Goal: Information Seeking & Learning: Learn about a topic

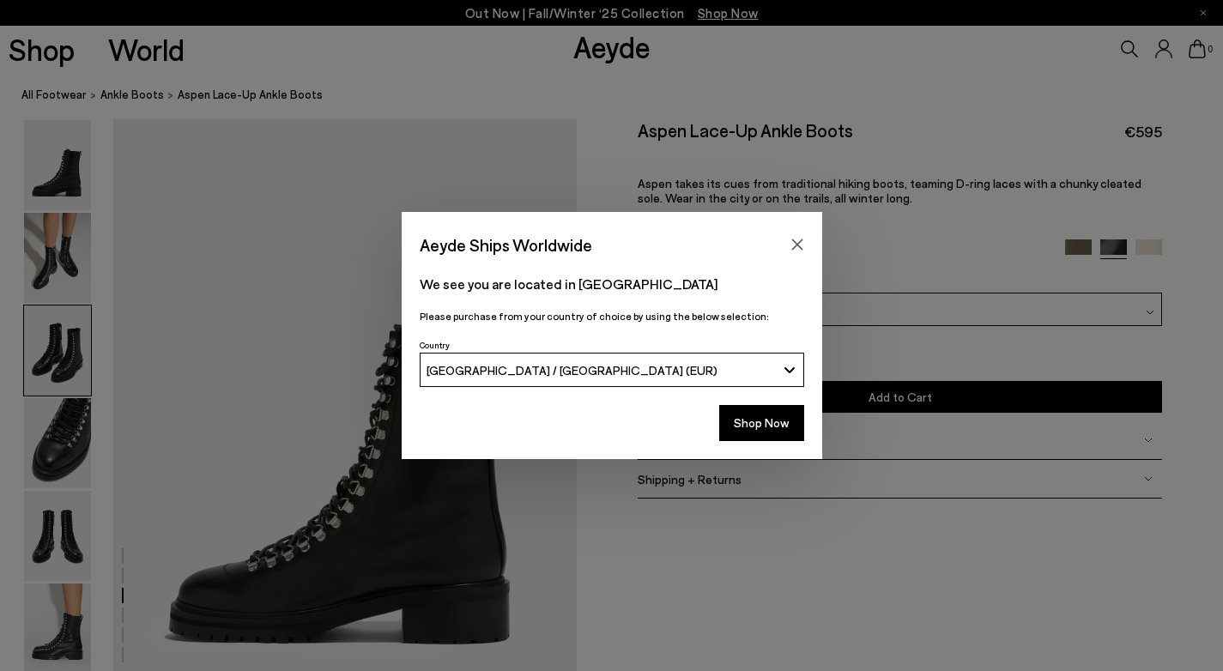
scroll to position [1235, 0]
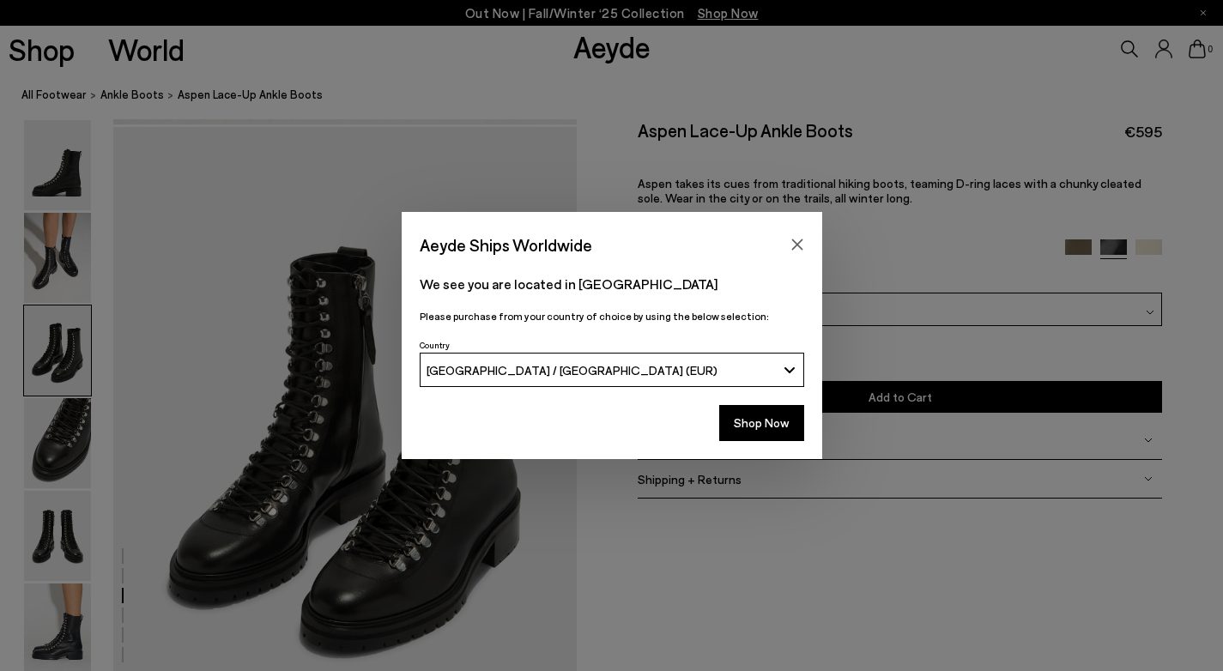
click at [780, 240] on div "Aeyde Ships Worldwide" at bounding box center [612, 236] width 421 height 48
click at [796, 242] on icon "Close" at bounding box center [798, 245] width 14 height 14
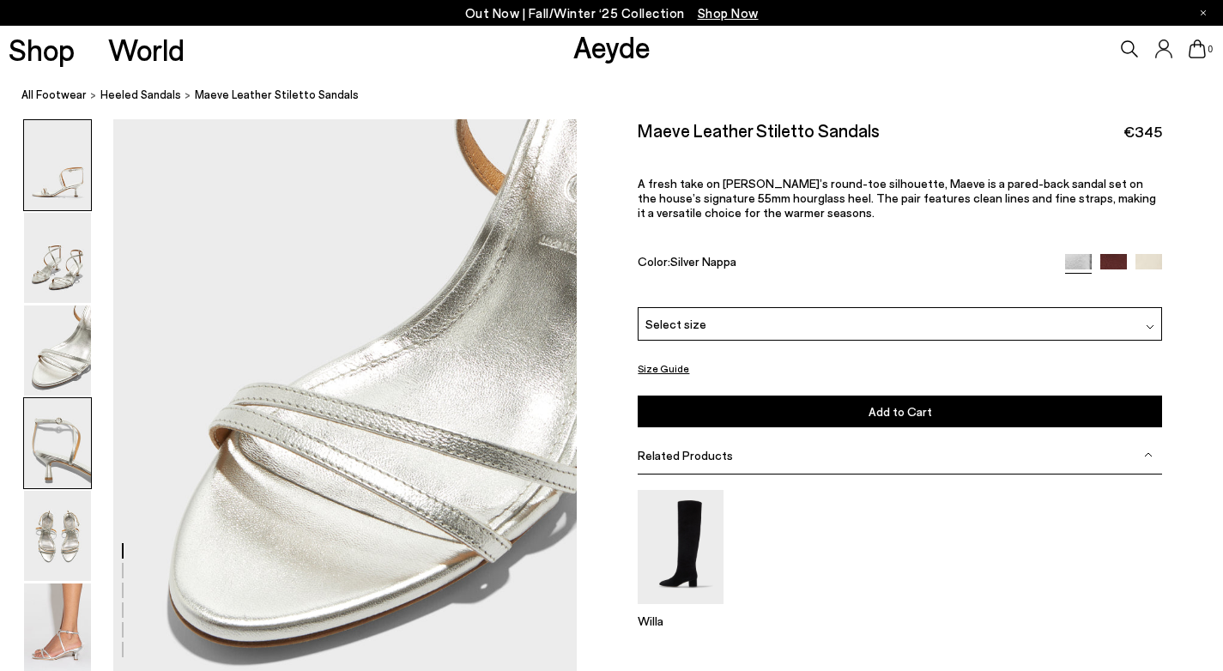
click at [42, 423] on img at bounding box center [57, 443] width 67 height 90
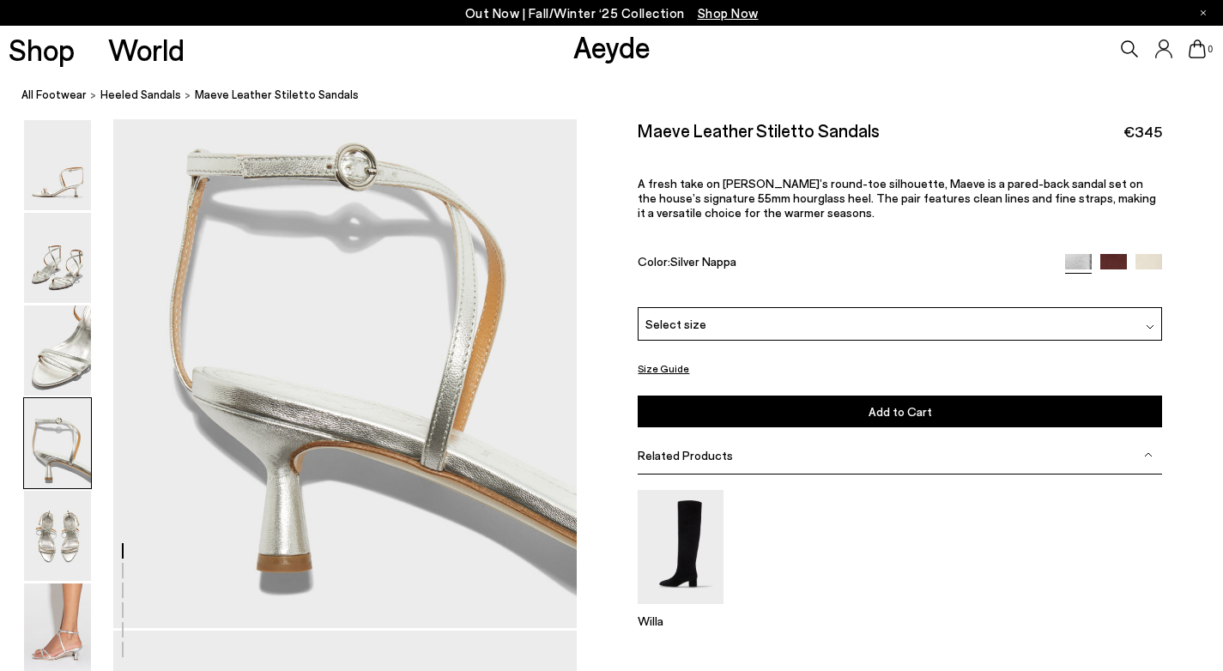
scroll to position [1903, 0]
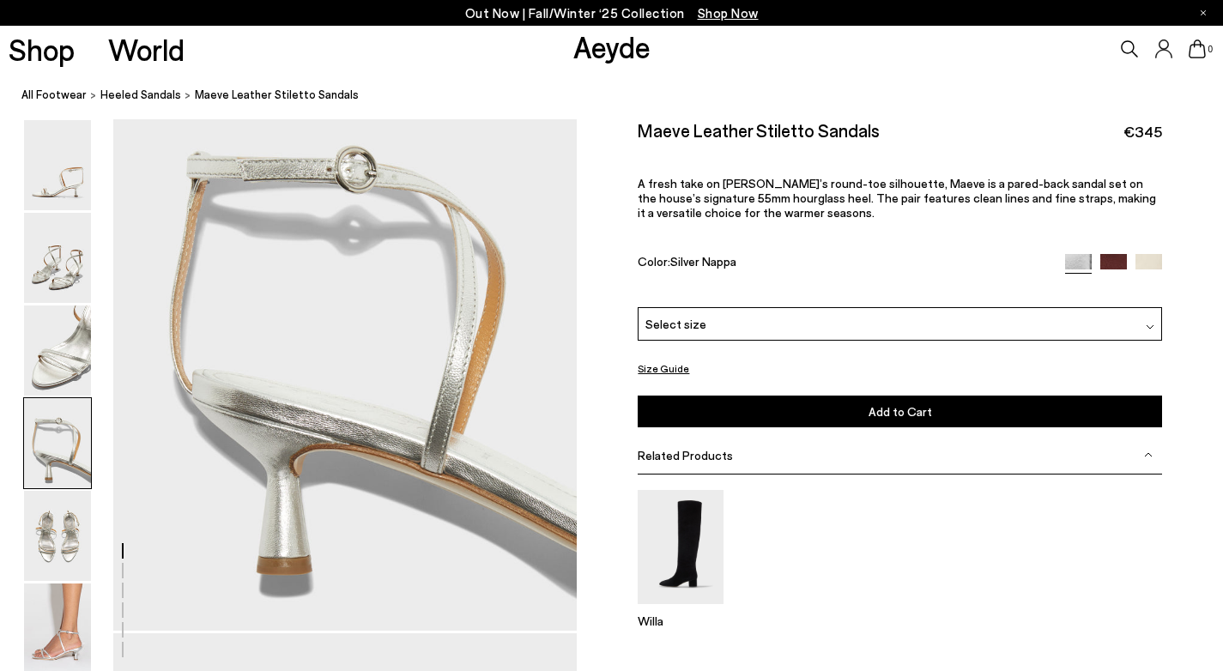
click at [509, 331] on div at bounding box center [288, 44] width 577 height 3656
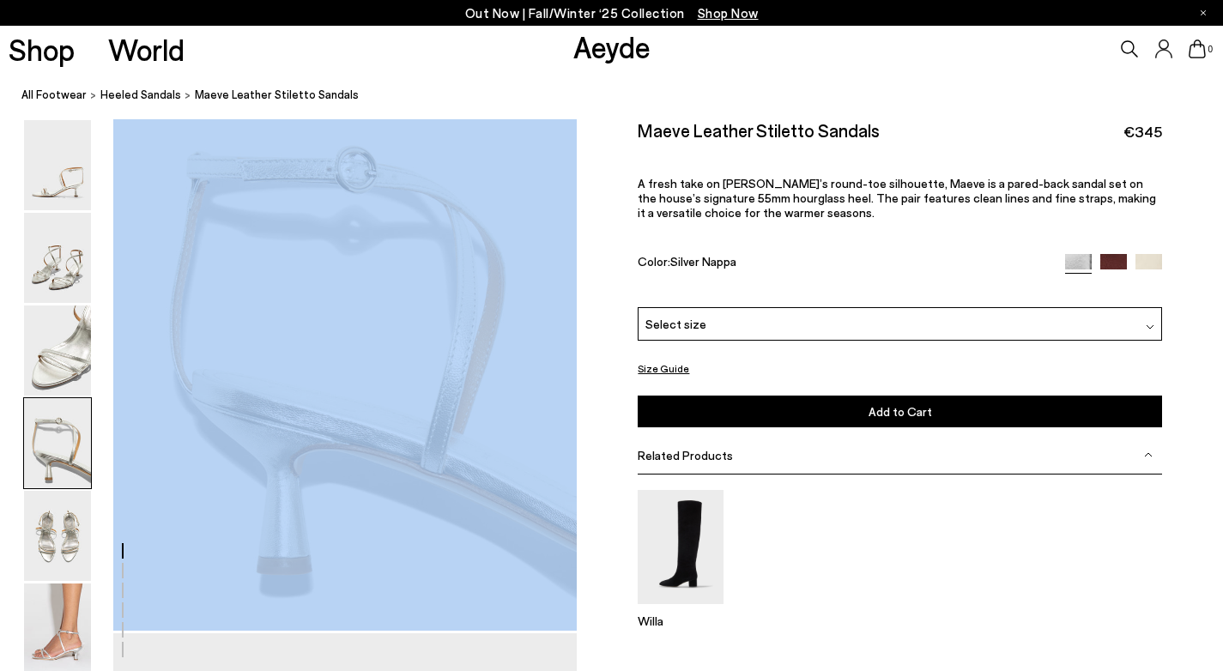
click at [509, 331] on div at bounding box center [288, 44] width 577 height 3656
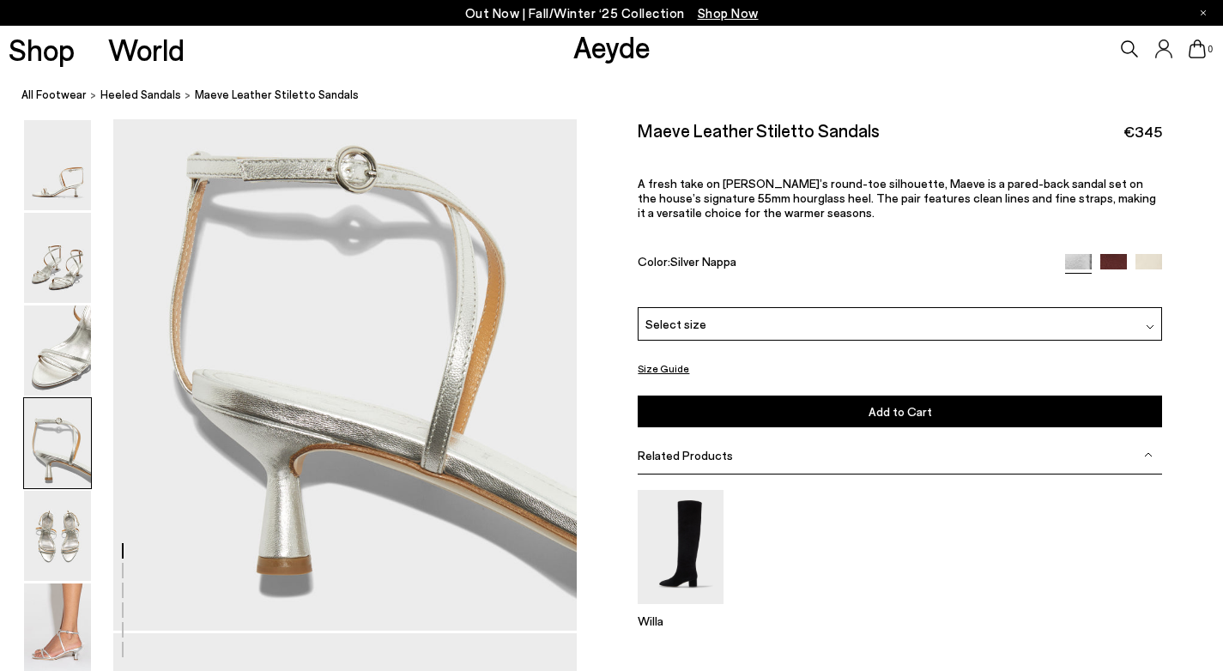
click at [615, 213] on div "Size Guide Shoes Belt Our shoes come in European sizing. The easiest way to mea…" at bounding box center [900, 436] width 646 height 635
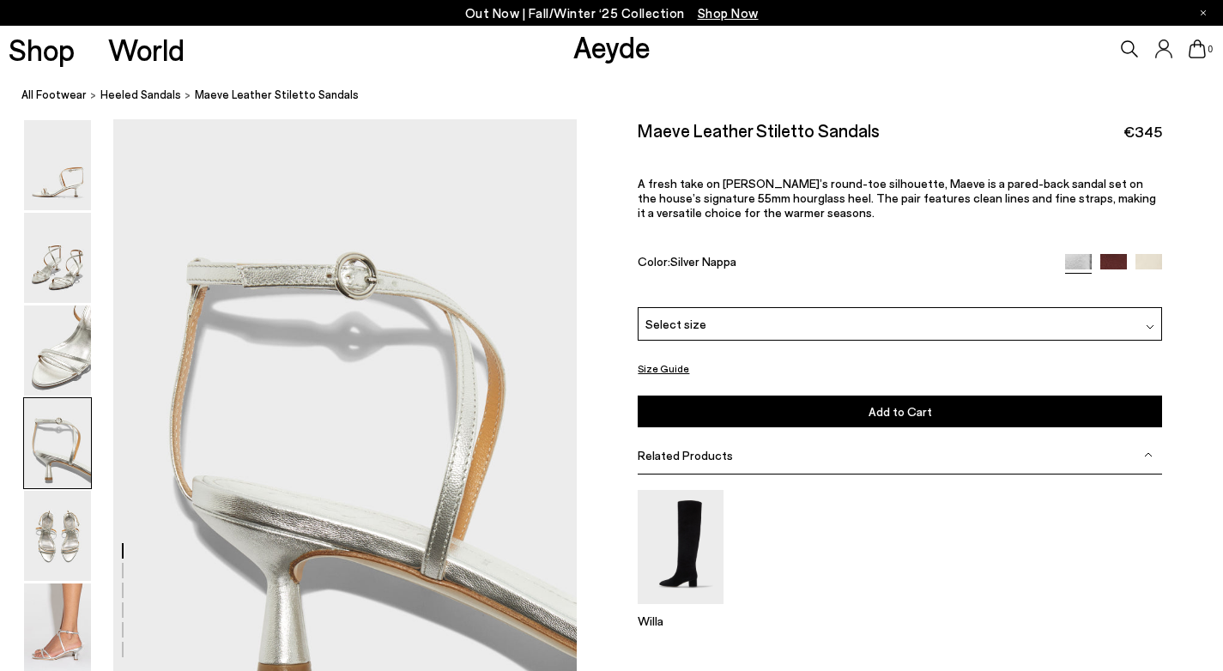
scroll to position [1696, 0]
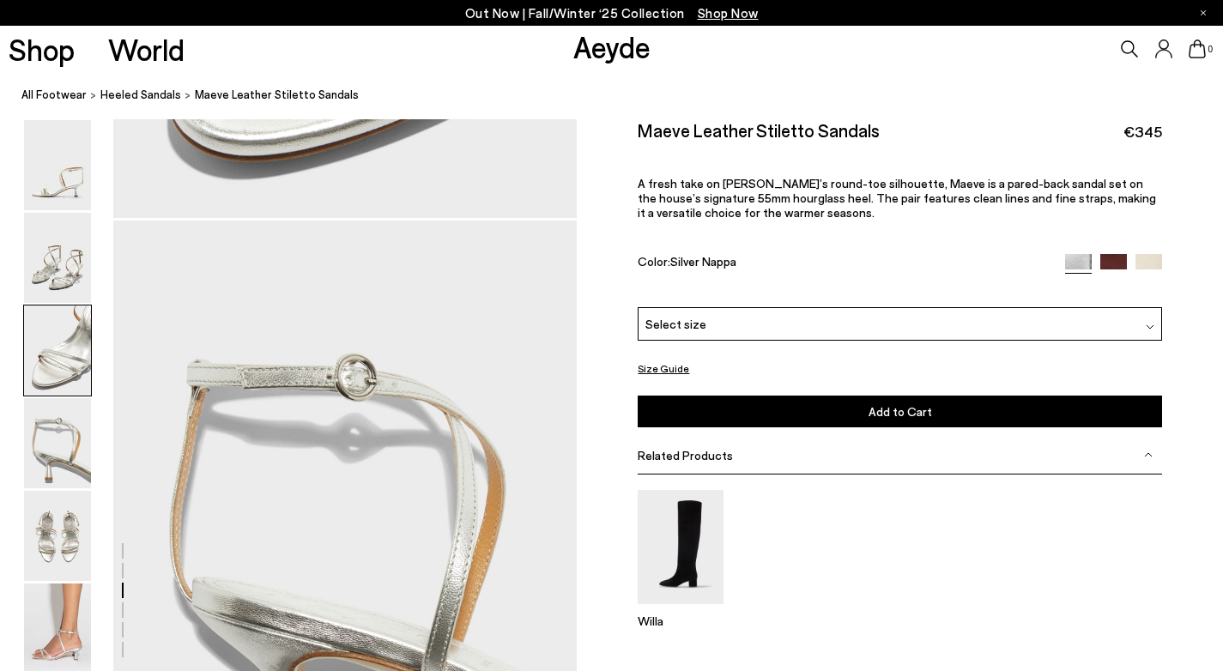
click at [485, 312] on div at bounding box center [288, 252] width 577 height 3656
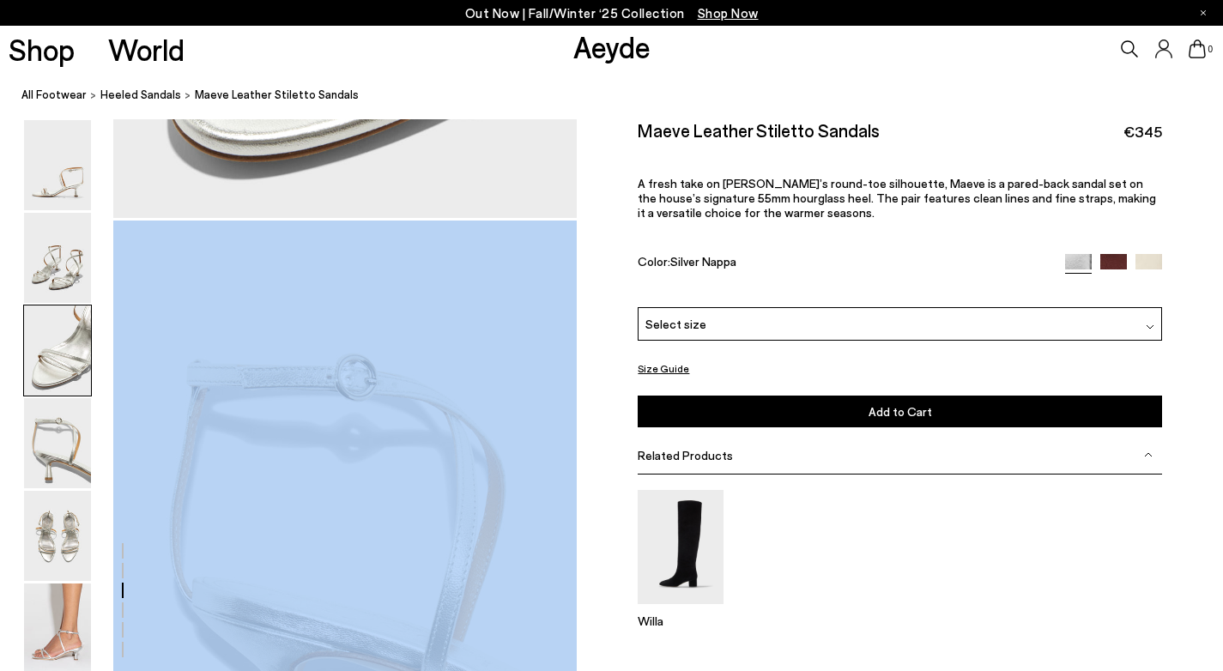
click at [485, 312] on div at bounding box center [288, 252] width 577 height 3656
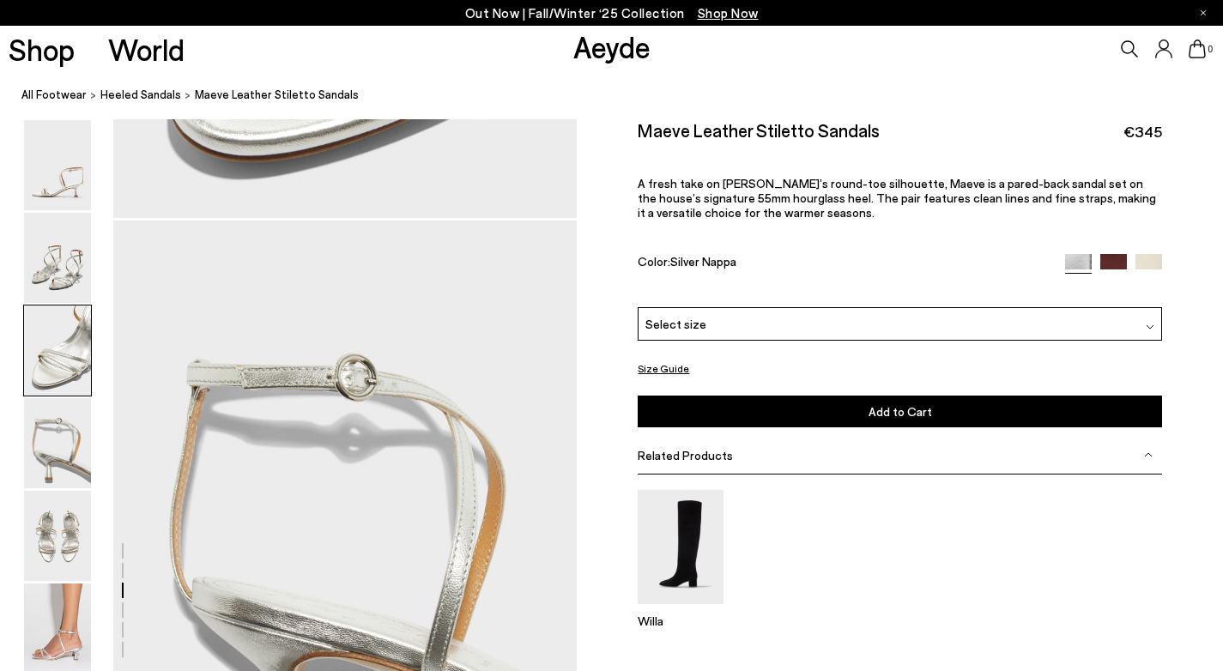
click at [600, 249] on div "Size Guide Shoes Belt Our shoes come in European sizing. The easiest way to mea…" at bounding box center [900, 436] width 646 height 635
click at [526, 295] on div at bounding box center [288, 252] width 577 height 3656
click at [622, 486] on div "Size Guide Shoes Belt Our shoes come in European sizing. The easiest way to mea…" at bounding box center [900, 436] width 646 height 635
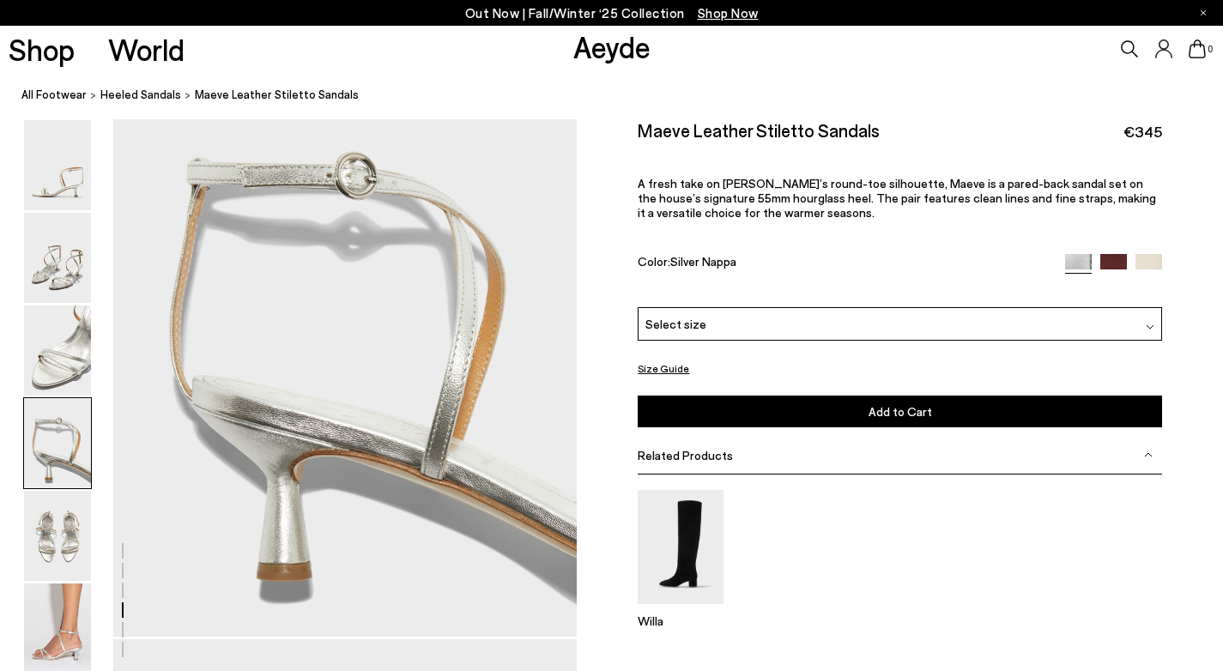
scroll to position [1896, 0]
click at [59, 375] on img at bounding box center [57, 351] width 67 height 90
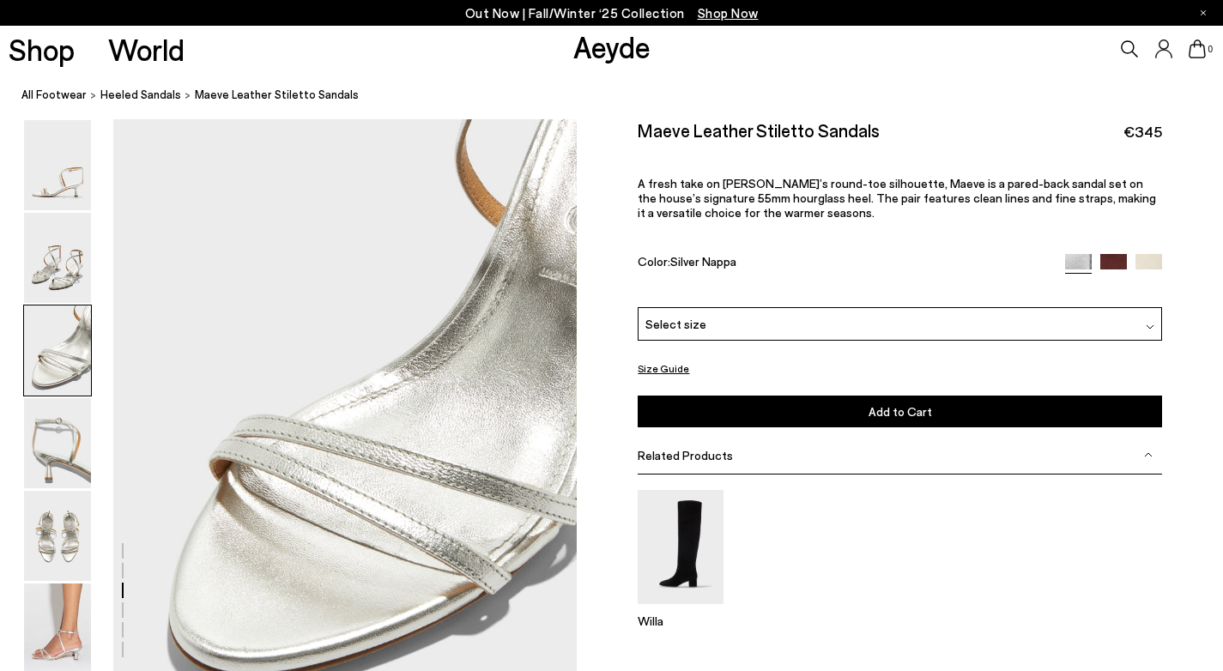
scroll to position [1177, 0]
click at [801, 266] on div "Color: Silver Nappa" at bounding box center [843, 264] width 410 height 20
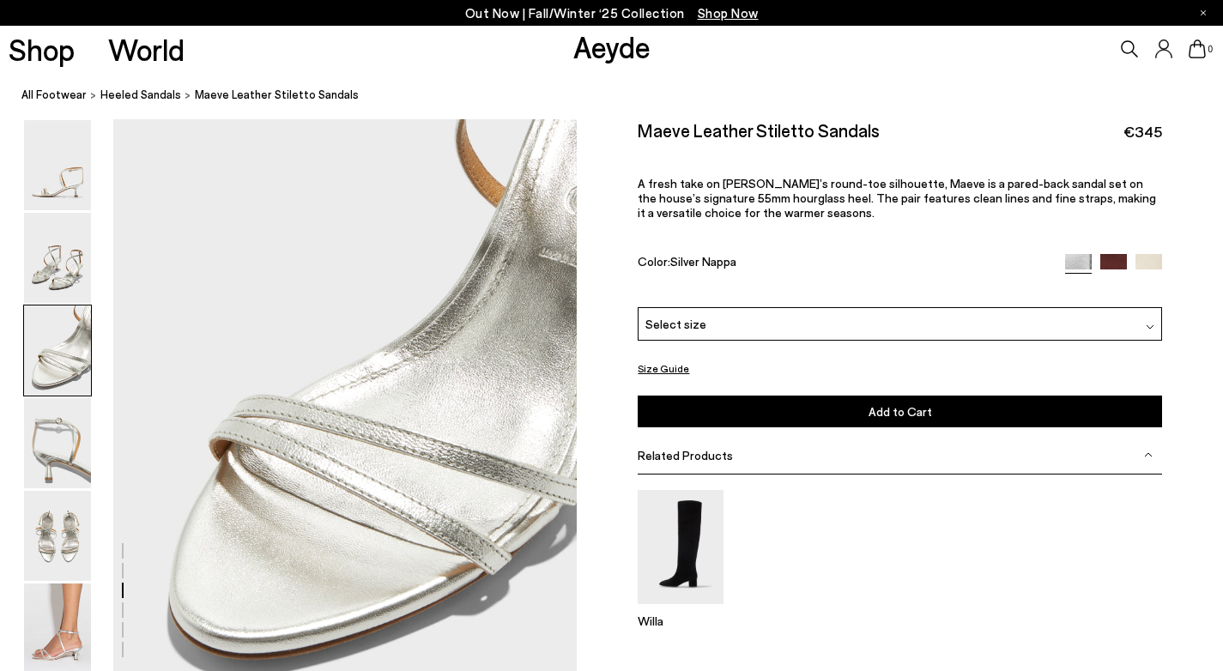
scroll to position [1198, 0]
click at [32, 534] on img at bounding box center [57, 536] width 67 height 90
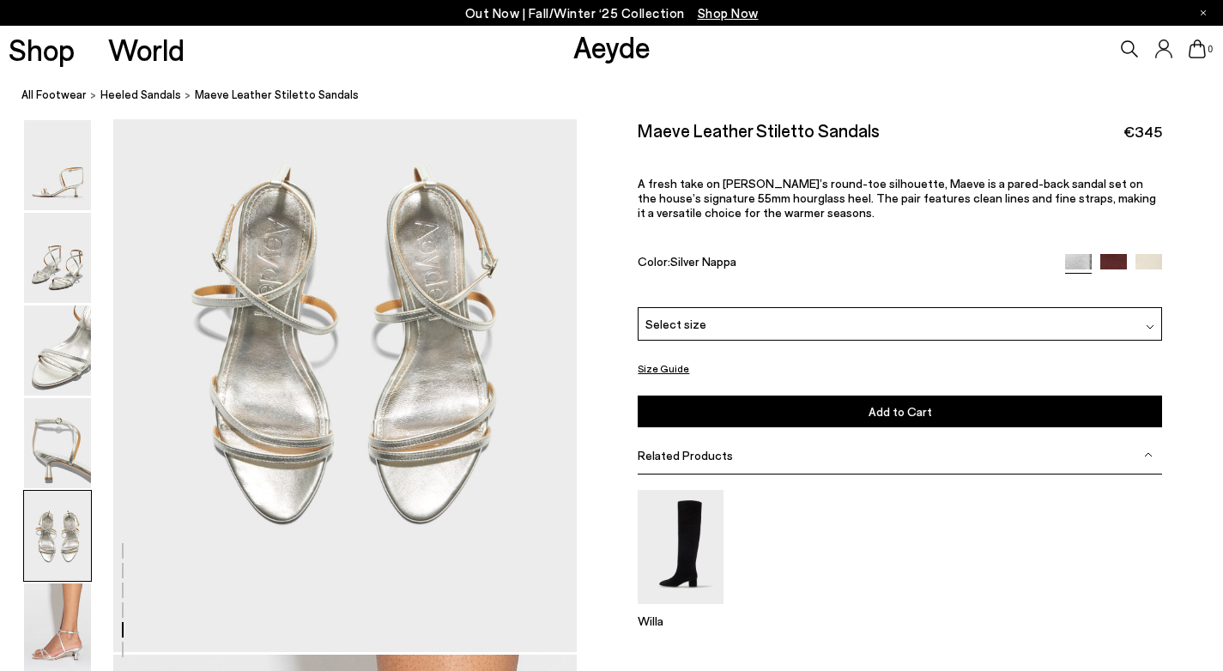
scroll to position [2492, 0]
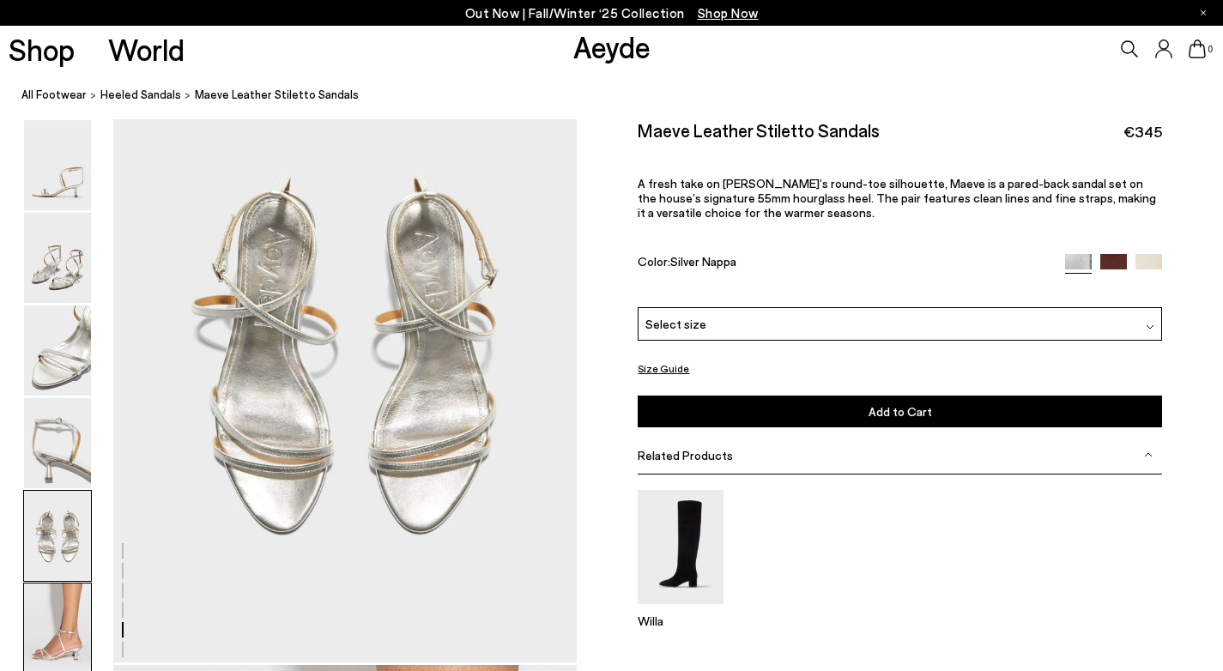
click at [58, 636] on img at bounding box center [57, 629] width 67 height 90
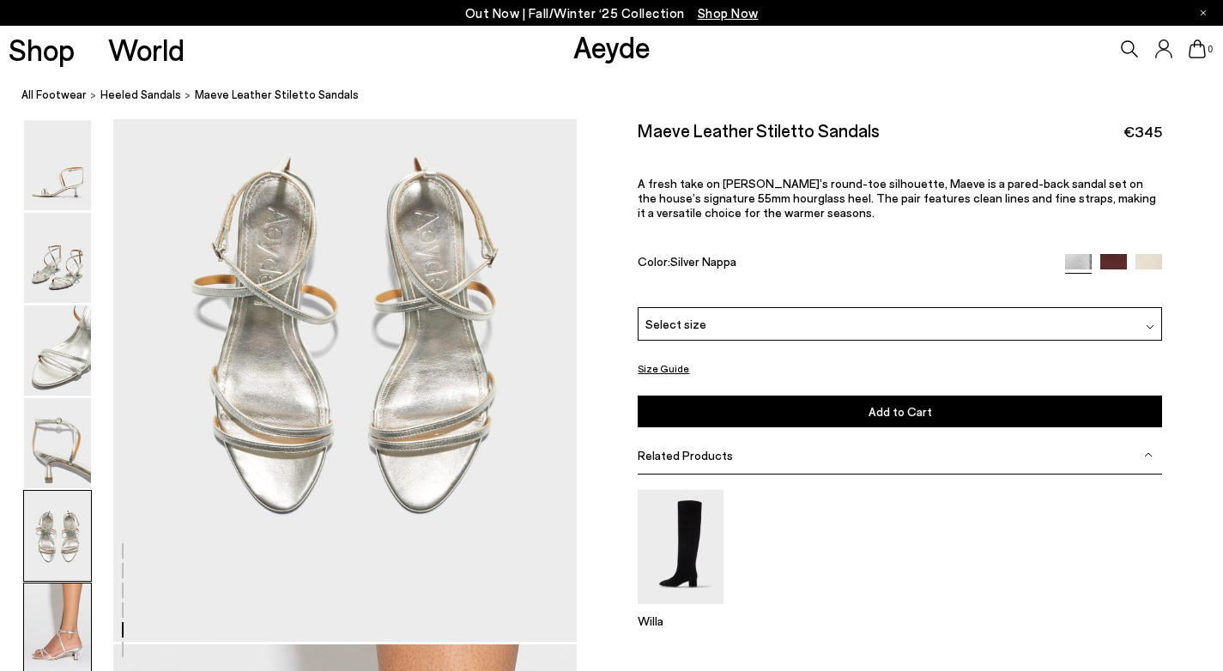
click at [58, 636] on img at bounding box center [57, 629] width 67 height 90
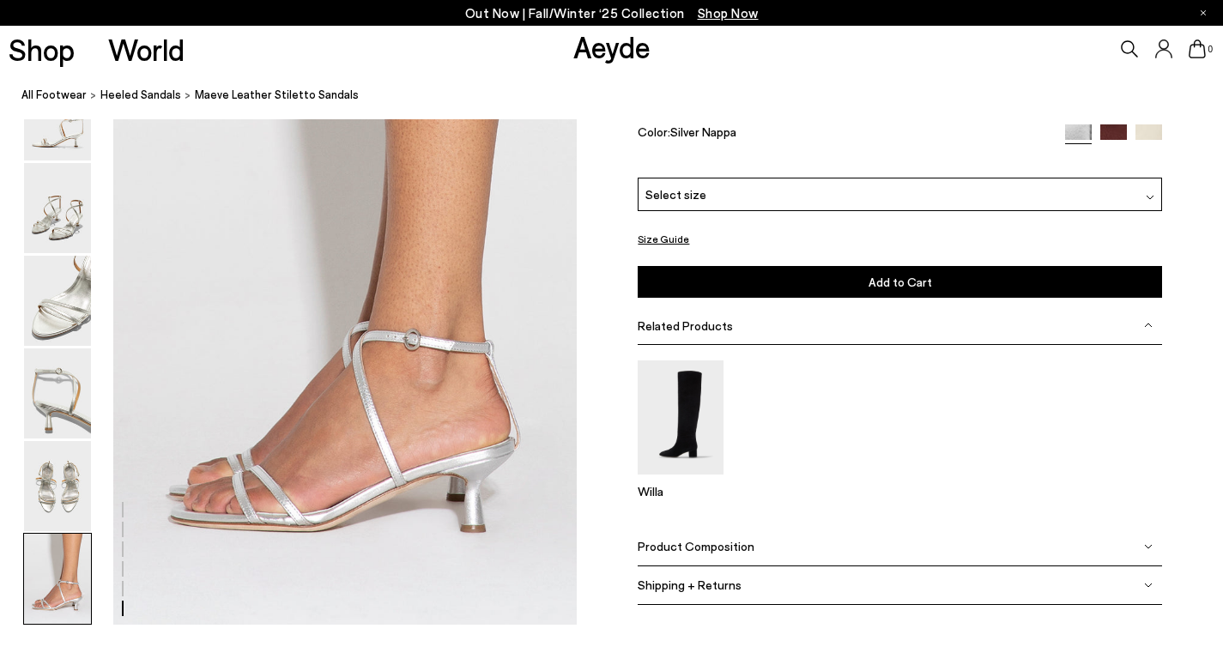
scroll to position [3158, 0]
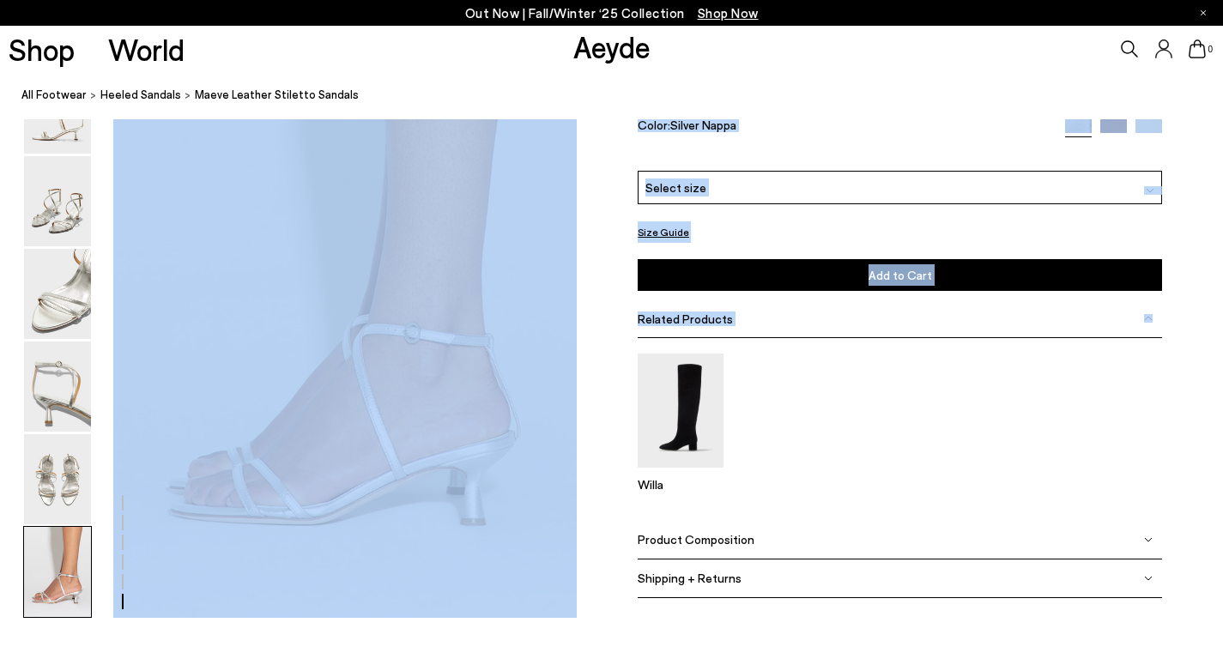
drag, startPoint x: 806, startPoint y: 339, endPoint x: 437, endPoint y: 428, distance: 379.6
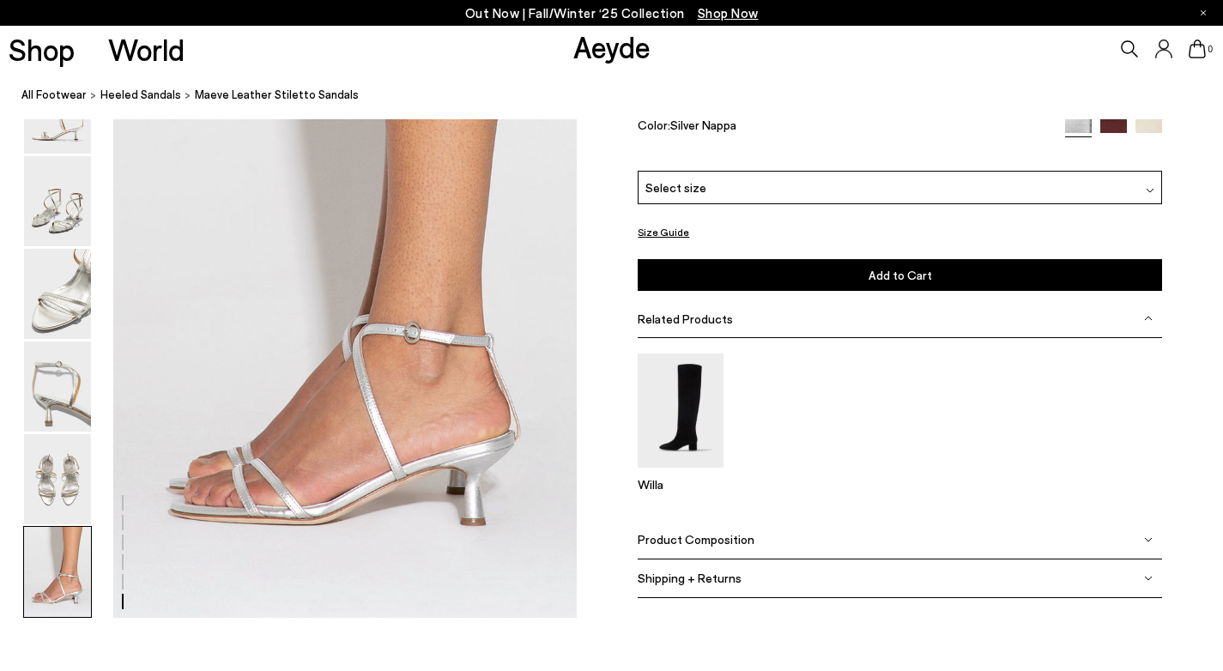
click at [614, 379] on div "Size Guide Shoes Belt Our shoes come in European sizing. The easiest way to mea…" at bounding box center [900, 300] width 646 height 635
